Goal: Navigation & Orientation: Find specific page/section

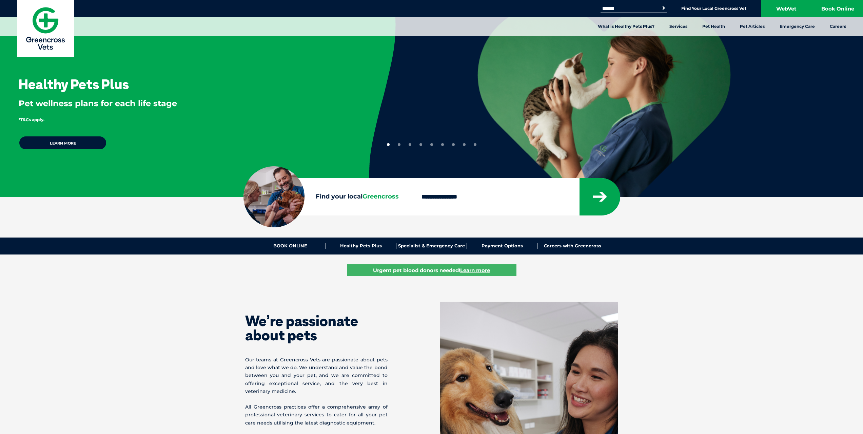
click at [710, 9] on link "Find Your Local Greencross Vet" at bounding box center [713, 8] width 65 height 5
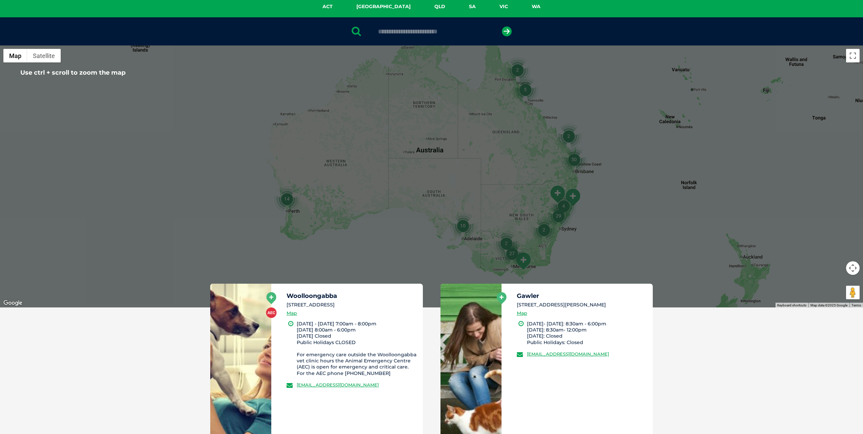
scroll to position [68, 0]
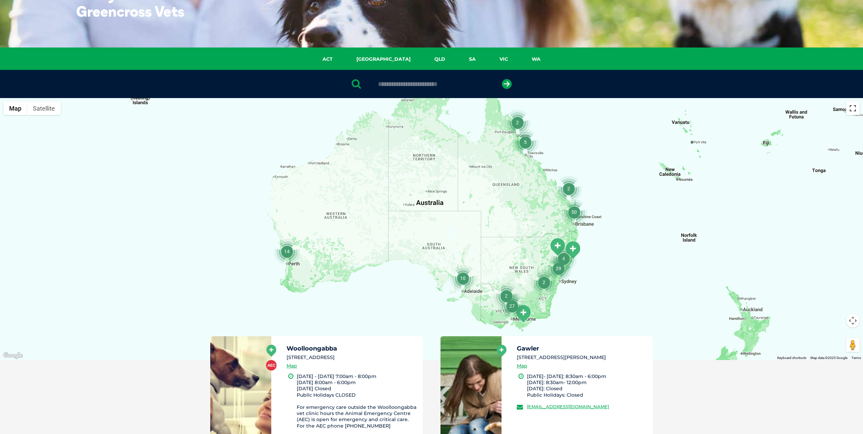
click at [852, 106] on button "Toggle fullscreen view" at bounding box center [853, 108] width 14 height 14
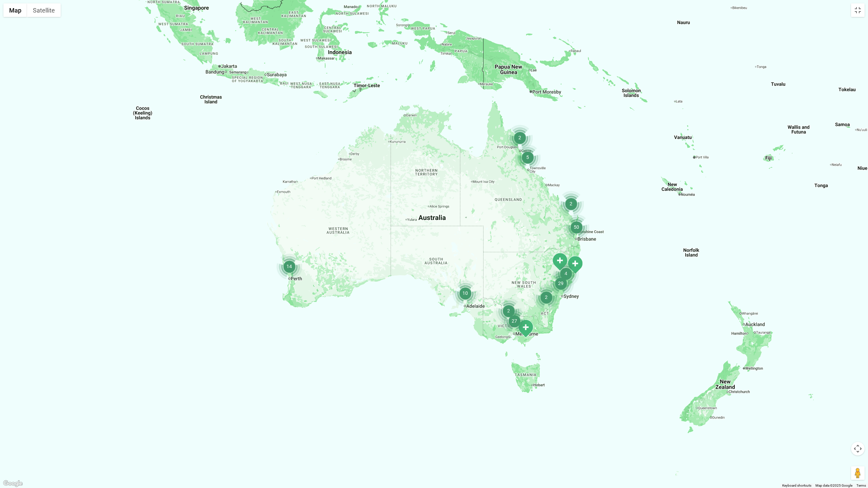
click at [578, 266] on img "4" at bounding box center [566, 274] width 26 height 26
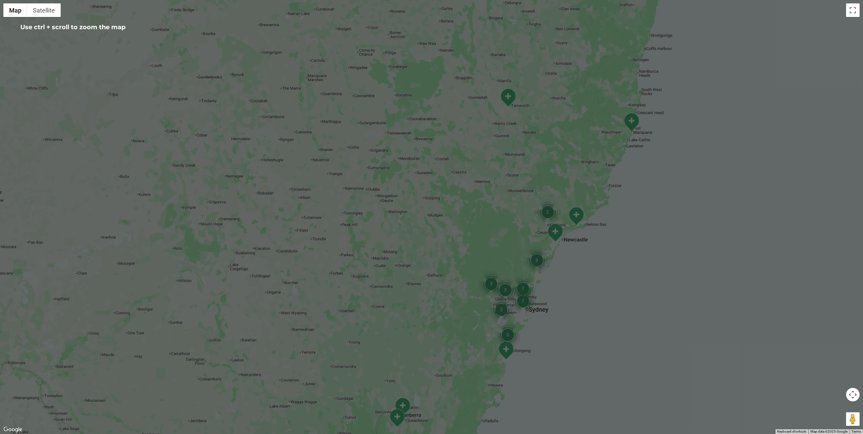
scroll to position [0, 0]
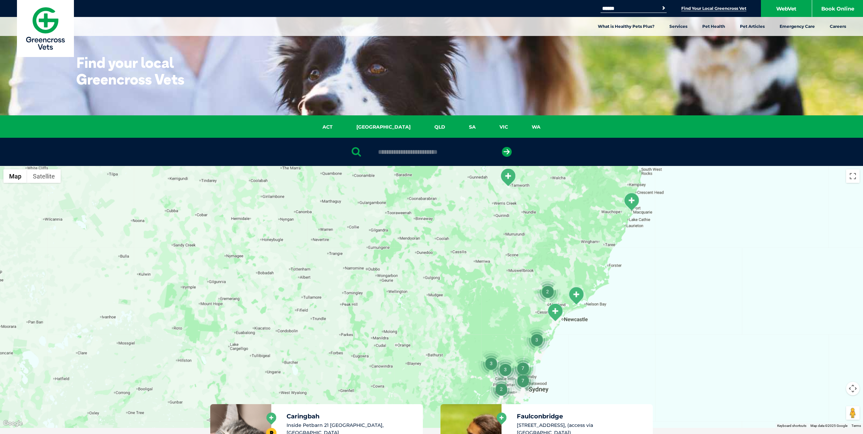
drag, startPoint x: 669, startPoint y: 217, endPoint x: 673, endPoint y: 215, distance: 4.7
click at [673, 215] on div "To navigate, press the arrow keys." at bounding box center [431, 297] width 863 height 262
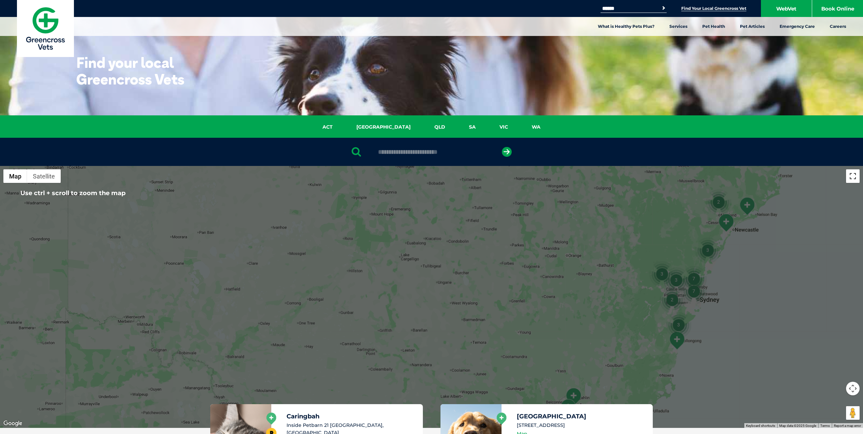
click at [850, 176] on button "Toggle fullscreen view" at bounding box center [853, 176] width 14 height 14
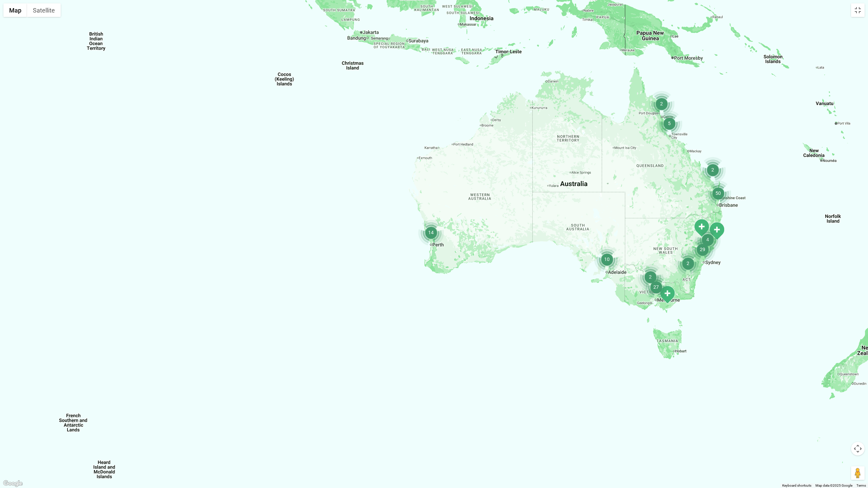
drag, startPoint x: 779, startPoint y: 203, endPoint x: 757, endPoint y: 229, distance: 34.0
click at [757, 229] on div "To navigate, press the arrow keys." at bounding box center [434, 244] width 868 height 488
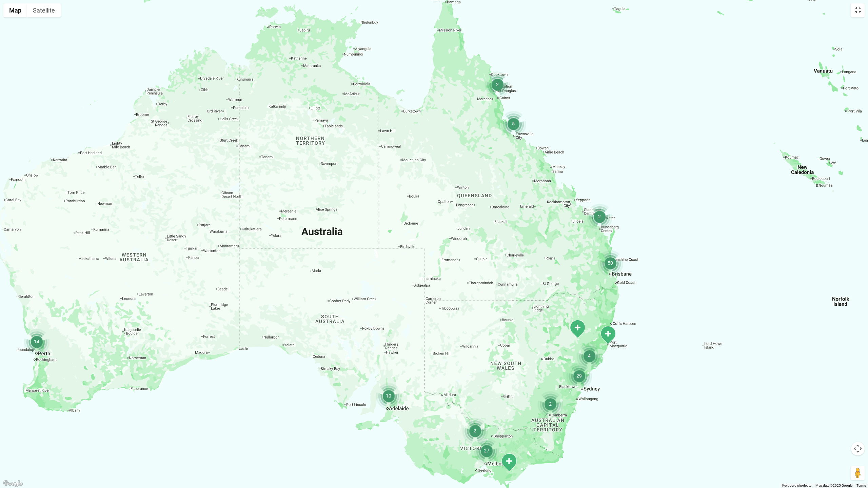
drag, startPoint x: 671, startPoint y: 250, endPoint x: 768, endPoint y: 214, distance: 103.3
click at [768, 214] on div "To navigate, press the arrow keys." at bounding box center [434, 244] width 868 height 488
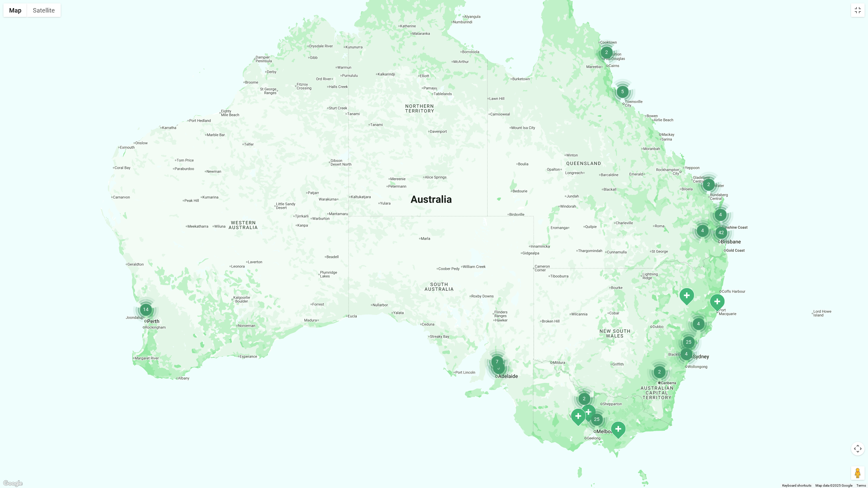
drag, startPoint x: 751, startPoint y: 214, endPoint x: 760, endPoint y: 214, distance: 8.5
click at [760, 214] on div "To navigate, press the arrow keys." at bounding box center [434, 244] width 868 height 488
